Goal: Task Accomplishment & Management: Manage account settings

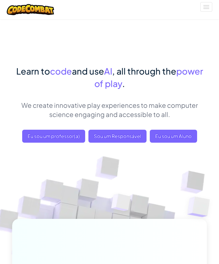
click at [178, 135] on span "Eu sou um Aluno" at bounding box center [173, 136] width 47 height 13
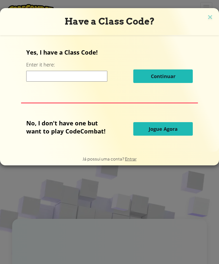
click at [127, 158] on span "Entrar" at bounding box center [131, 158] width 12 height 5
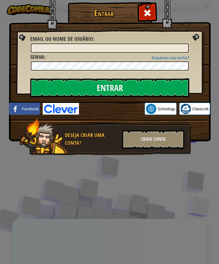
click at [43, 43] on label "Email ou nome de usuário :" at bounding box center [62, 39] width 64 height 8
click at [43, 44] on input "Email ou nome de usuário :" at bounding box center [110, 48] width 158 height 9
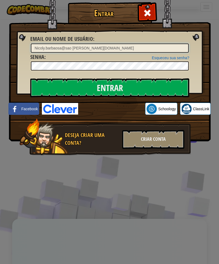
click at [72, 46] on input "Nicoly.barbaosa@sao [PERSON_NAME][DOMAIN_NAME]" at bounding box center [110, 48] width 158 height 9
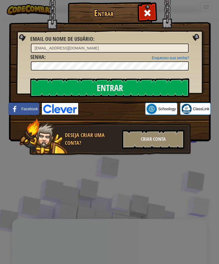
click at [43, 58] on span "Senha" at bounding box center [37, 56] width 14 height 7
click at [52, 87] on input "Entrar" at bounding box center [109, 88] width 159 height 19
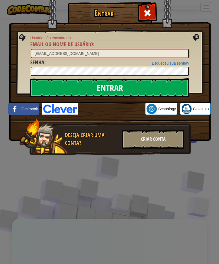
click at [94, 54] on input "[EMAIL_ADDRESS][DOMAIN_NAME]" at bounding box center [110, 53] width 158 height 9
click at [154, 83] on input "Entrar" at bounding box center [109, 88] width 159 height 19
click at [120, 56] on input "[EMAIL_ADDRESS][DOMAIN_NAME]" at bounding box center [110, 53] width 158 height 9
click at [125, 86] on input "Entrar" at bounding box center [109, 88] width 159 height 19
click at [130, 55] on input "[EMAIL_ADDRESS][PERSON_NAME][DOMAIN_NAME]" at bounding box center [110, 53] width 158 height 9
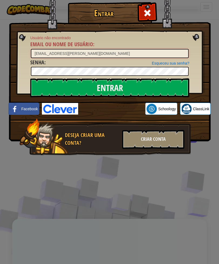
click at [109, 50] on input "[EMAIL_ADDRESS][PERSON_NAME][DOMAIN_NAME]" at bounding box center [110, 53] width 158 height 9
click at [156, 82] on input "Entrar" at bounding box center [109, 88] width 159 height 19
click at [51, 50] on input "[EMAIL_ADDRESS][PERSON_NAME][DOMAIN_NAME]" at bounding box center [110, 53] width 158 height 9
click at [50, 53] on input "[EMAIL_ADDRESS][PERSON_NAME][DOMAIN_NAME]" at bounding box center [110, 53] width 158 height 9
click at [47, 88] on input "Entrar" at bounding box center [109, 88] width 159 height 19
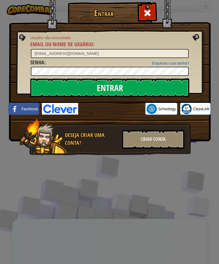
click at [86, 48] on span "Email ou nome de usuário" at bounding box center [61, 44] width 63 height 7
click at [86, 49] on input "[EMAIL_ADDRESS][DOMAIN_NAME]" at bounding box center [110, 53] width 158 height 9
click at [91, 47] on span "Email ou nome de usuário" at bounding box center [61, 44] width 63 height 7
click at [91, 49] on input "[EMAIL_ADDRESS][DOMAIN_NAME]" at bounding box center [110, 53] width 158 height 9
click at [153, 93] on input "Entrar" at bounding box center [109, 88] width 159 height 19
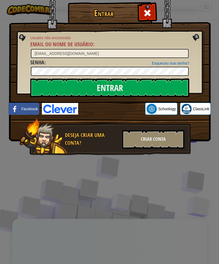
click at [120, 88] on input "Entrar" at bounding box center [109, 88] width 159 height 19
click at [110, 66] on div "Esqueceu sua senha? Senha :" at bounding box center [109, 68] width 159 height 18
click at [135, 87] on input "Entrar" at bounding box center [109, 88] width 159 height 19
click at [135, 92] on input "Entrar" at bounding box center [109, 88] width 159 height 19
click at [119, 85] on input "Entrar" at bounding box center [109, 88] width 159 height 19
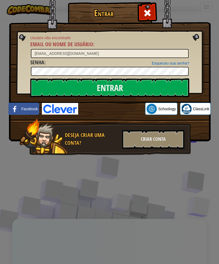
click at [50, 48] on span "Email ou nome de usuário" at bounding box center [61, 44] width 63 height 7
click at [50, 49] on input "[EMAIL_ADDRESS][DOMAIN_NAME]" at bounding box center [110, 53] width 158 height 9
type input "[EMAIL_ADDRESS][DOMAIN_NAME]"
click at [149, 140] on div "Criar Conta" at bounding box center [153, 139] width 62 height 19
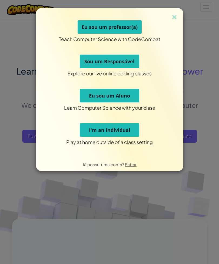
click at [115, 94] on span "Eu sou um Aluno" at bounding box center [109, 96] width 41 height 6
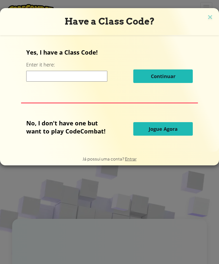
click at [210, 20] on img at bounding box center [210, 18] width 7 height 8
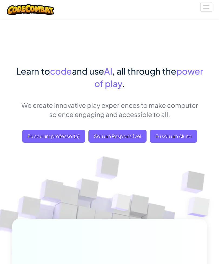
click at [206, 6] on button "Alternar navegação" at bounding box center [207, 6] width 12 height 9
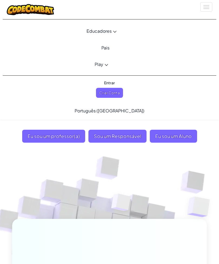
click at [109, 81] on span "Entrar" at bounding box center [109, 83] width 17 height 10
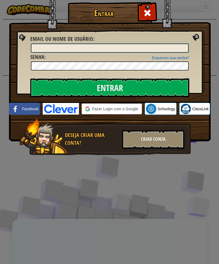
click at [95, 49] on input "Email ou nome de usuário :" at bounding box center [110, 48] width 158 height 9
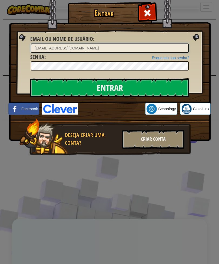
type input "[EMAIL_ADDRESS][DOMAIN_NAME]"
click at [50, 96] on input "Entrar" at bounding box center [109, 88] width 159 height 19
